Goal: Transaction & Acquisition: Purchase product/service

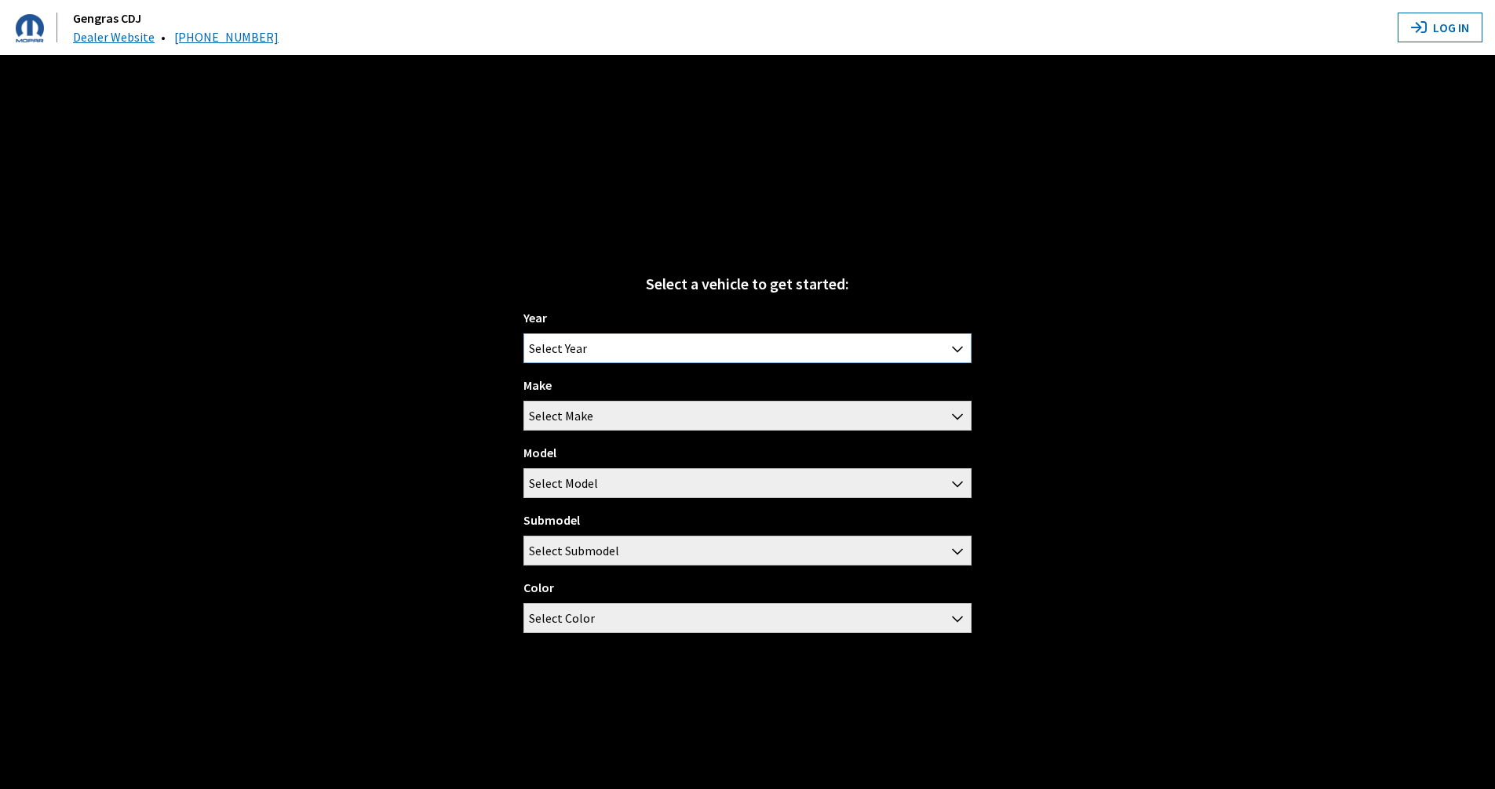
click at [644, 342] on span "Select Year" at bounding box center [747, 348] width 446 height 28
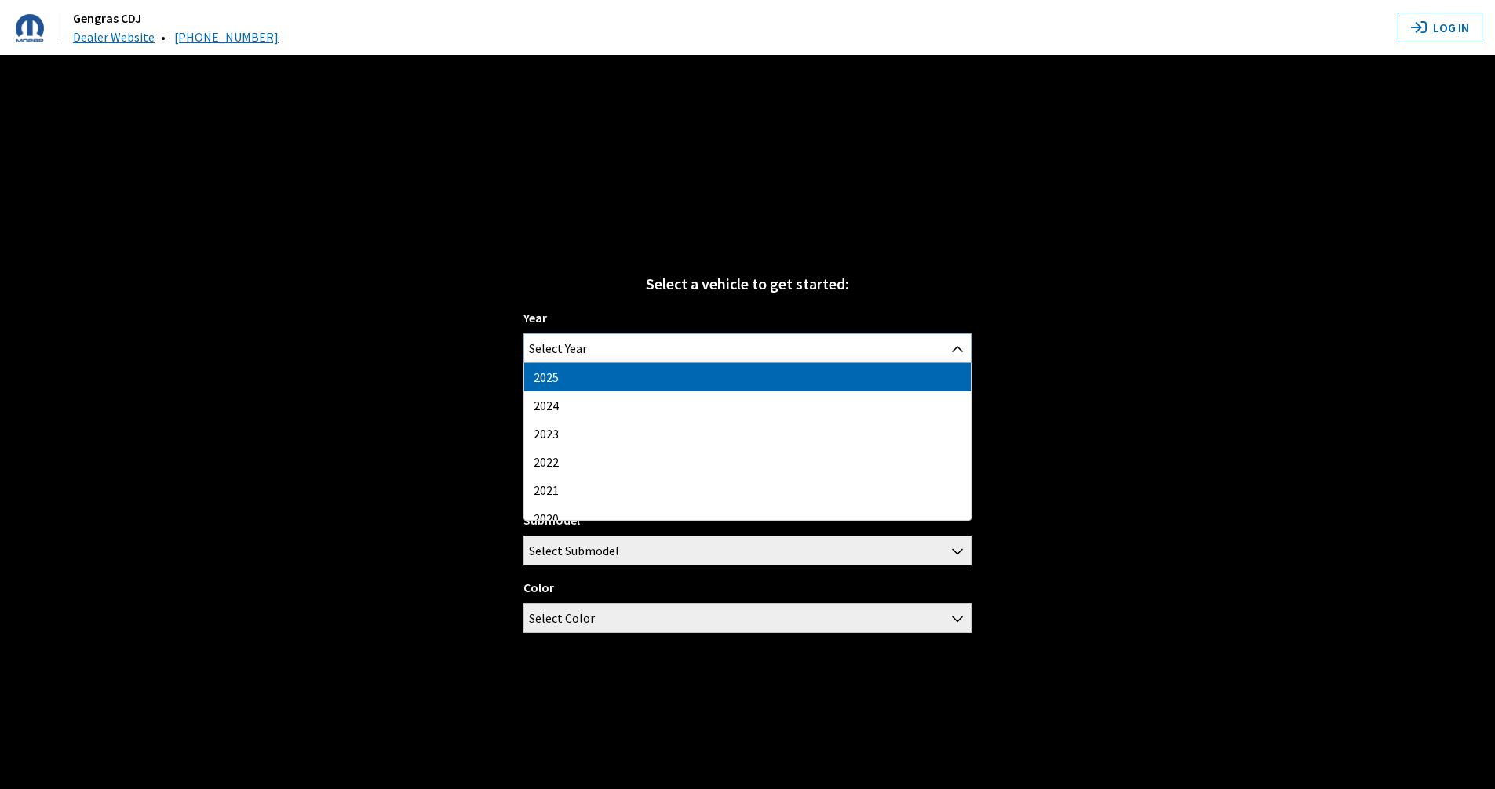
select select "43"
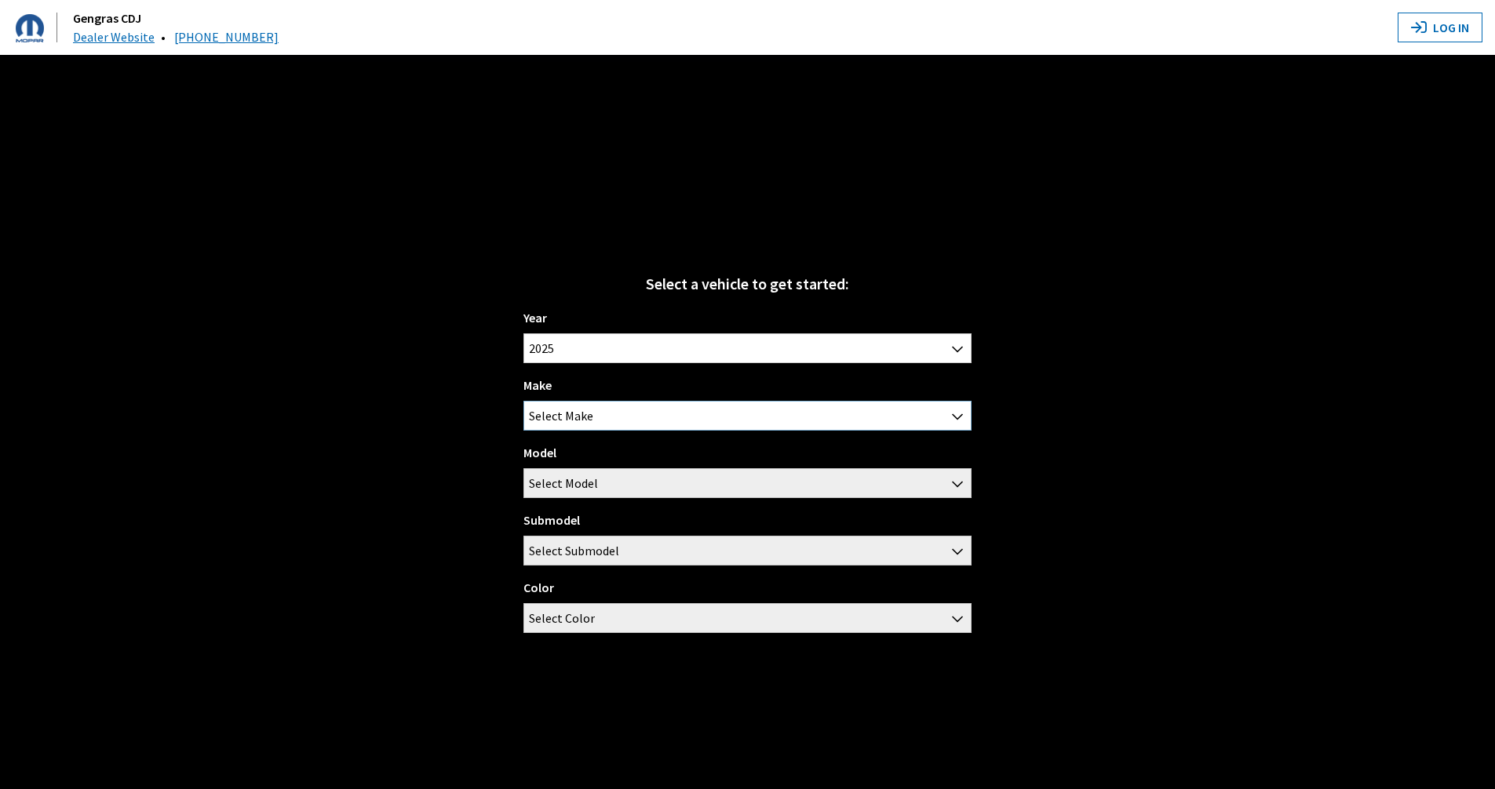
click at [610, 406] on span "Select Make" at bounding box center [747, 416] width 448 height 30
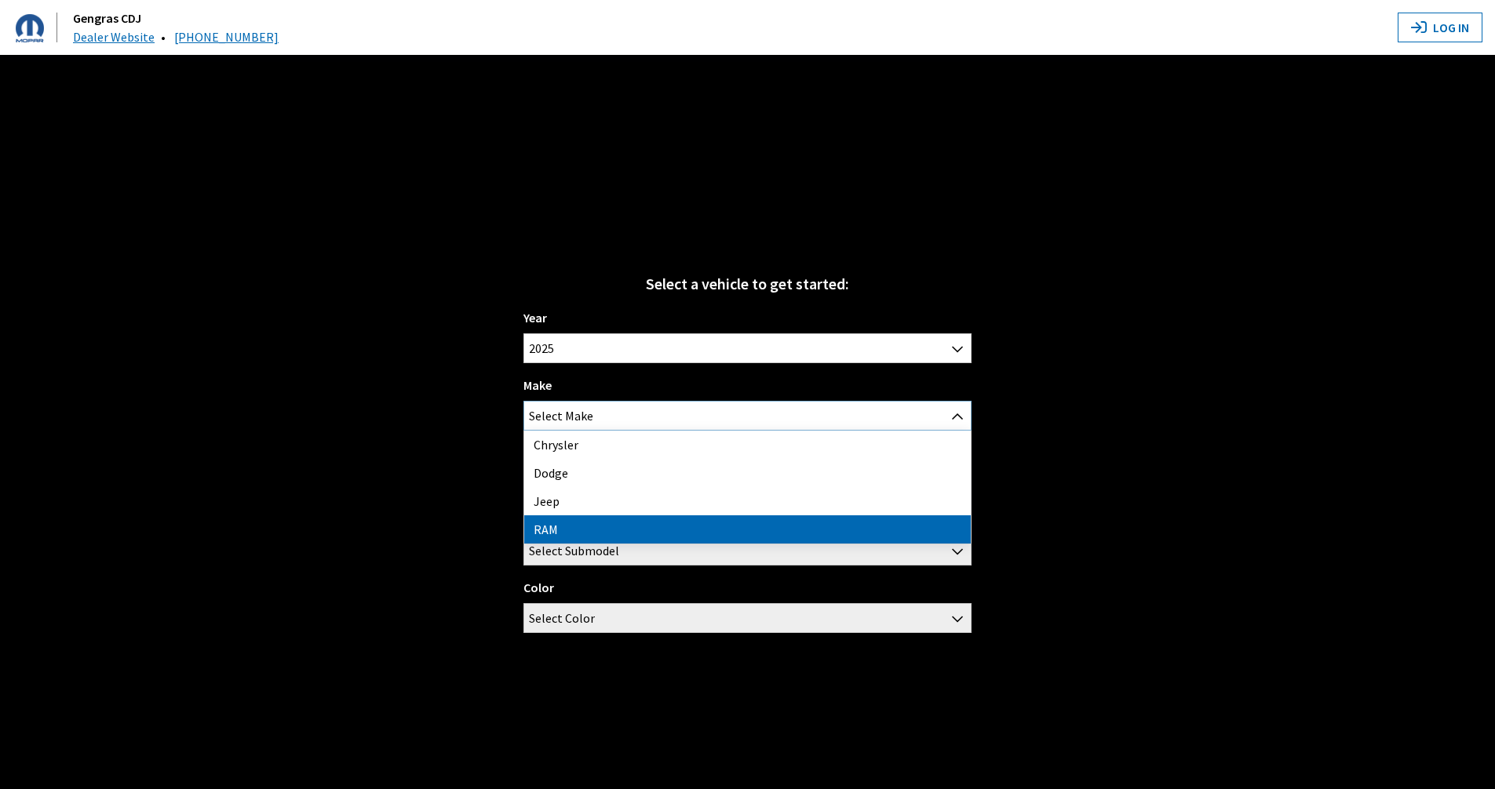
select select "34"
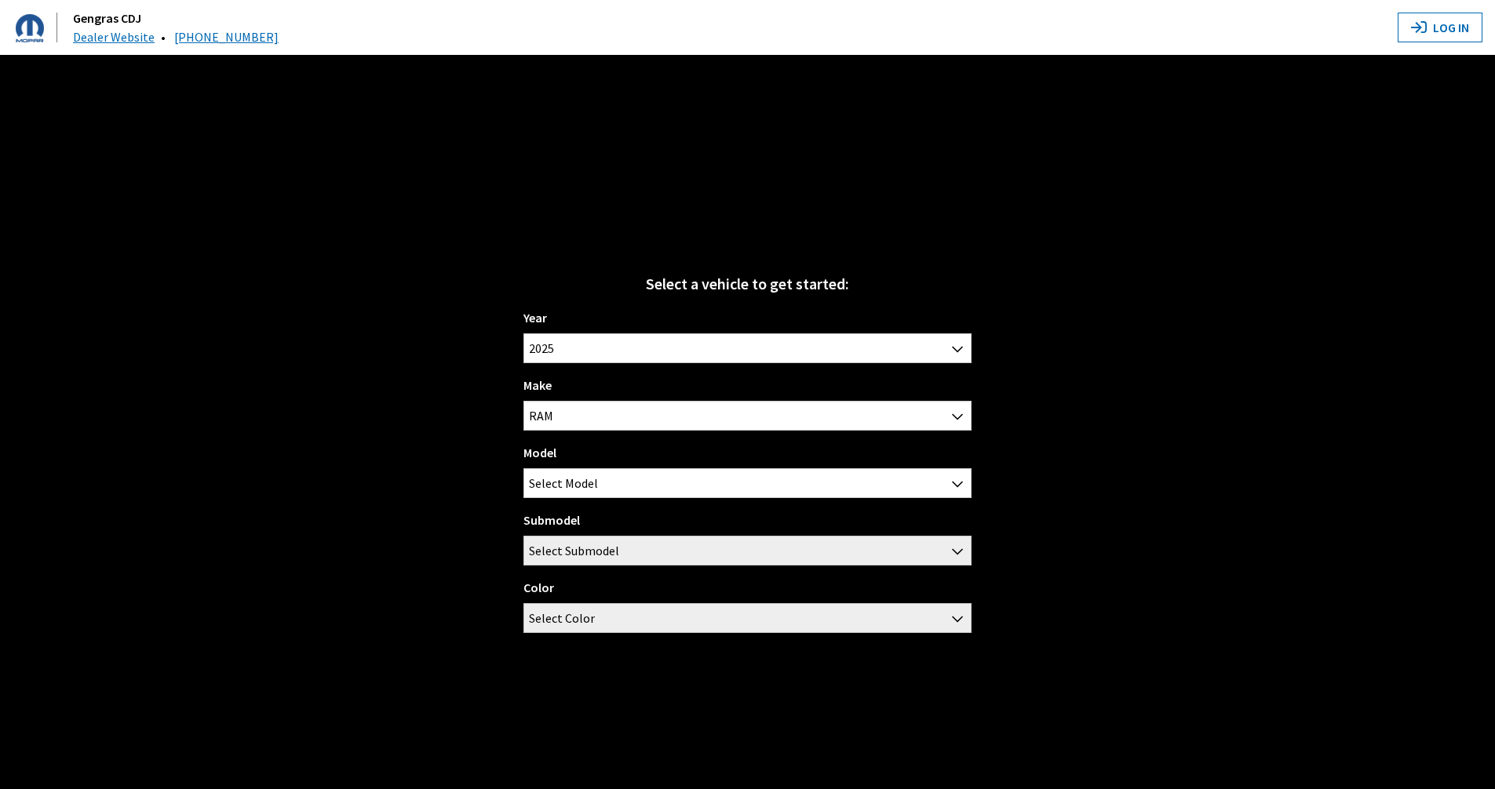
click at [590, 457] on div "Model 1500 2500 3500 Select Model" at bounding box center [747, 470] width 448 height 55
click at [590, 476] on span "Select Model" at bounding box center [563, 483] width 69 height 28
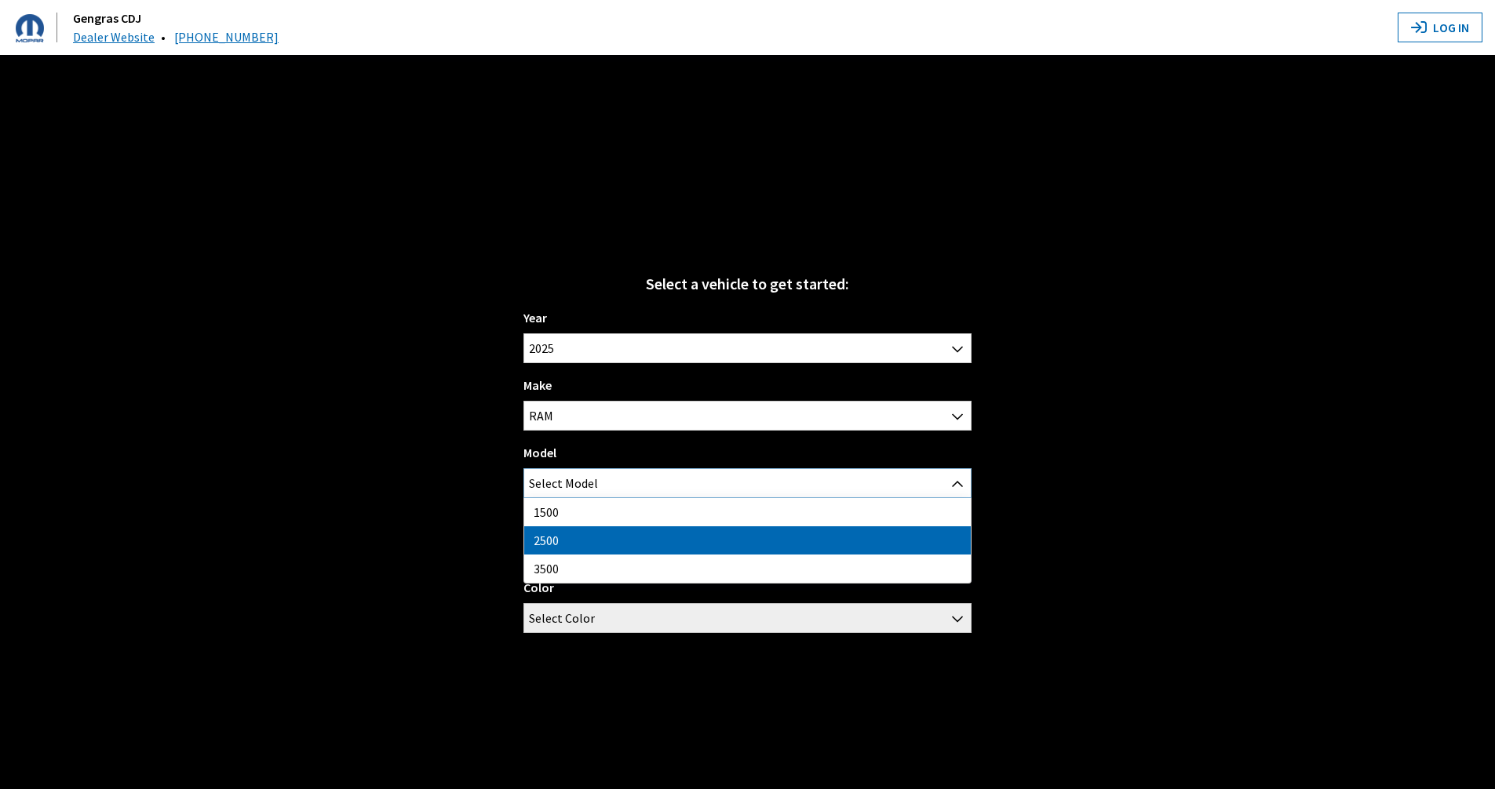
select select "1085"
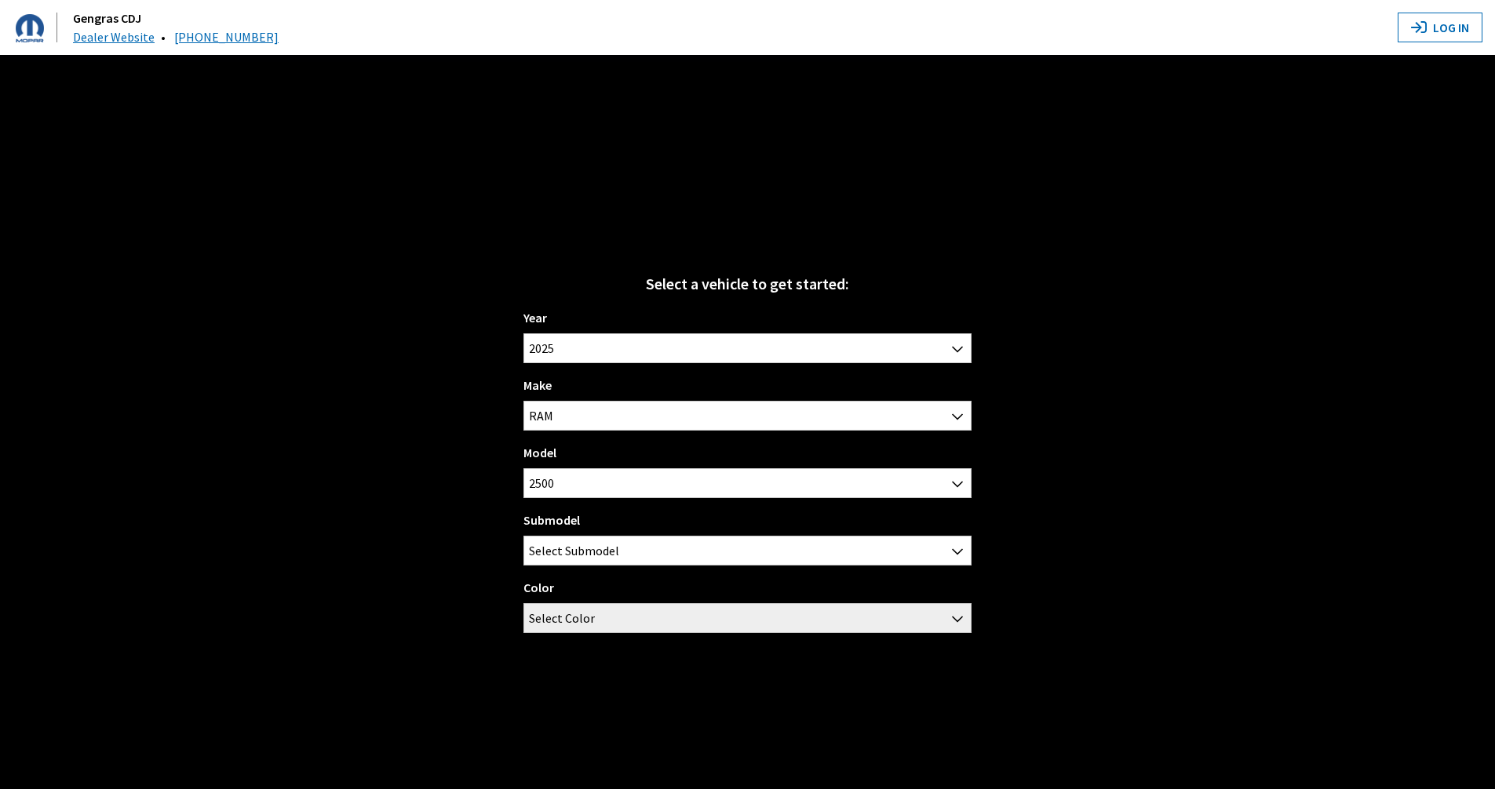
click at [577, 528] on label "Submodel" at bounding box center [551, 520] width 56 height 19
click at [524, 536] on select "Big Horn / Crew Cab / 6'4" Standard Box Big Horn / Crew Cab / 8'0" Long Box Big…" at bounding box center [523, 536] width 1 height 1
click at [577, 552] on span "Select Submodel" at bounding box center [574, 551] width 90 height 28
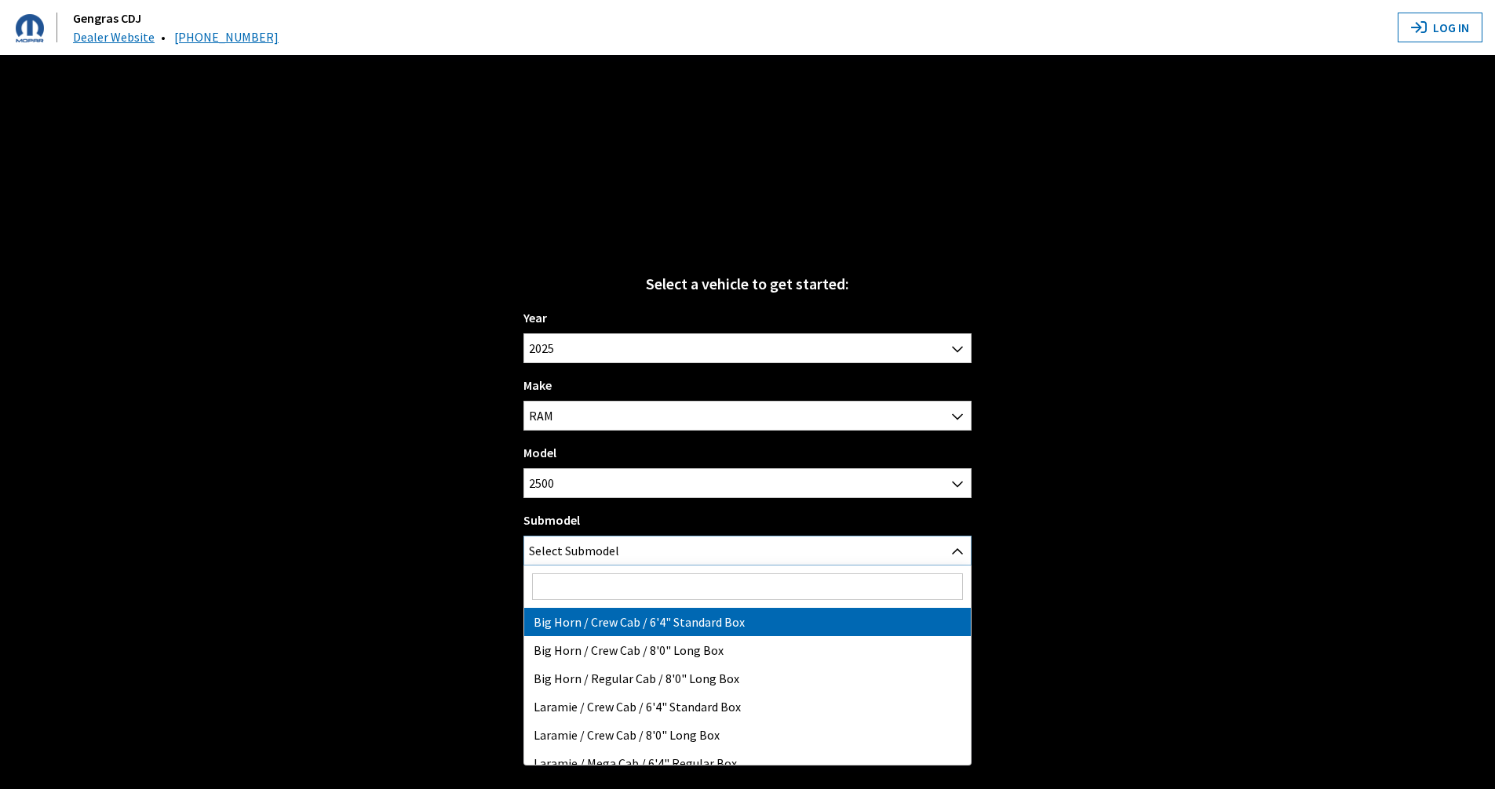
select select "3377"
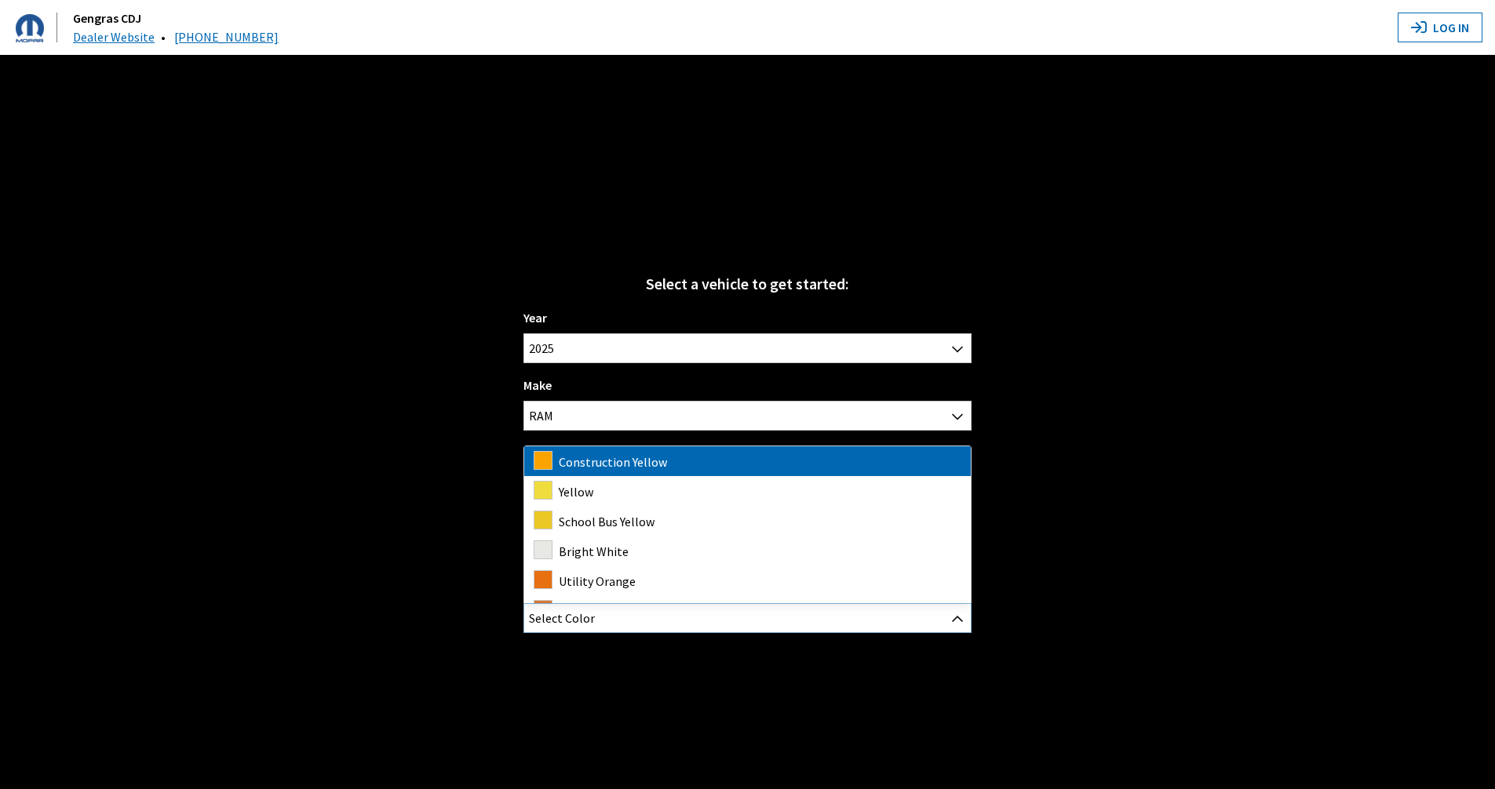
click at [599, 625] on span "Select Color" at bounding box center [747, 618] width 446 height 28
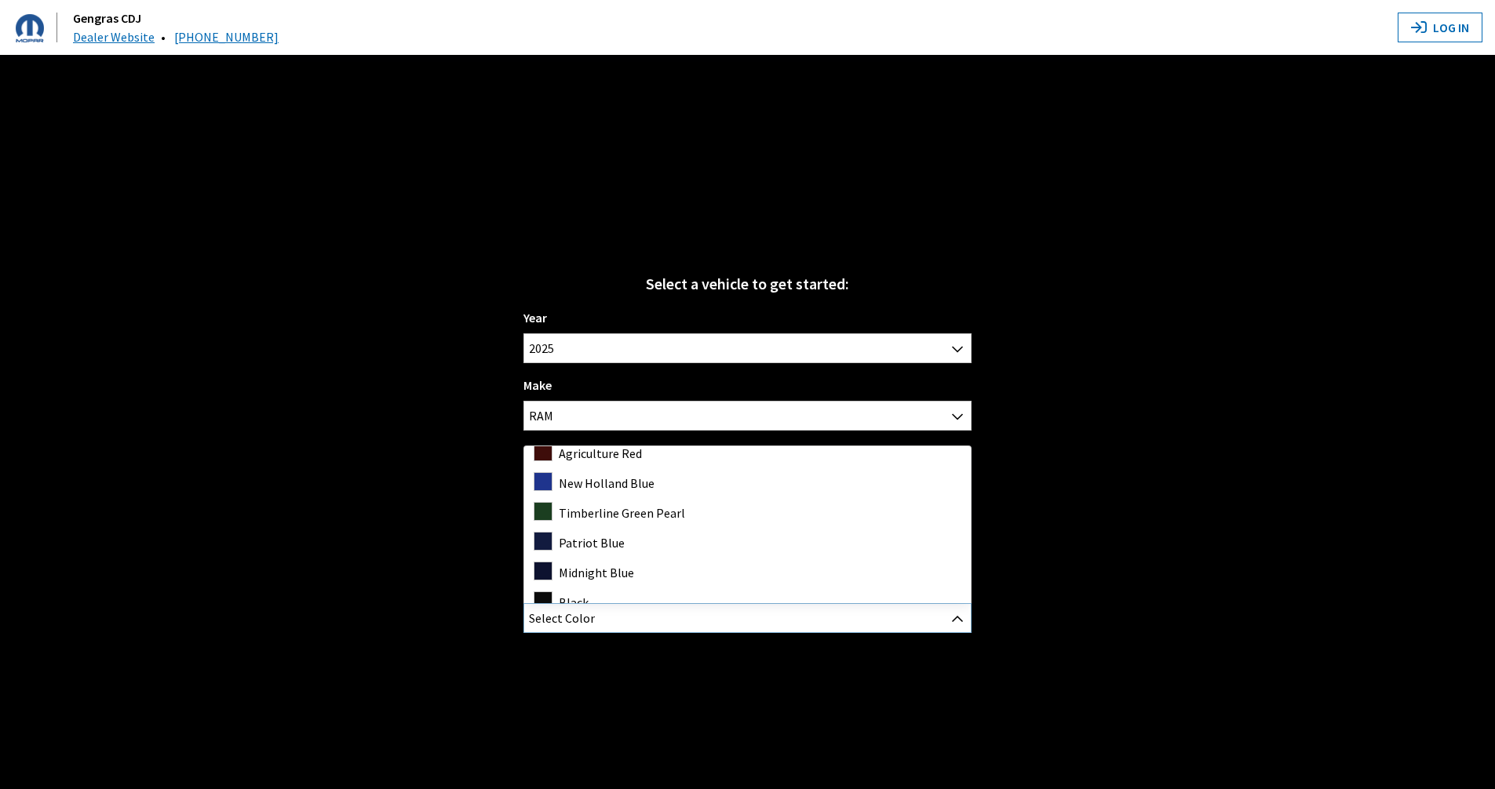
scroll to position [282, 0]
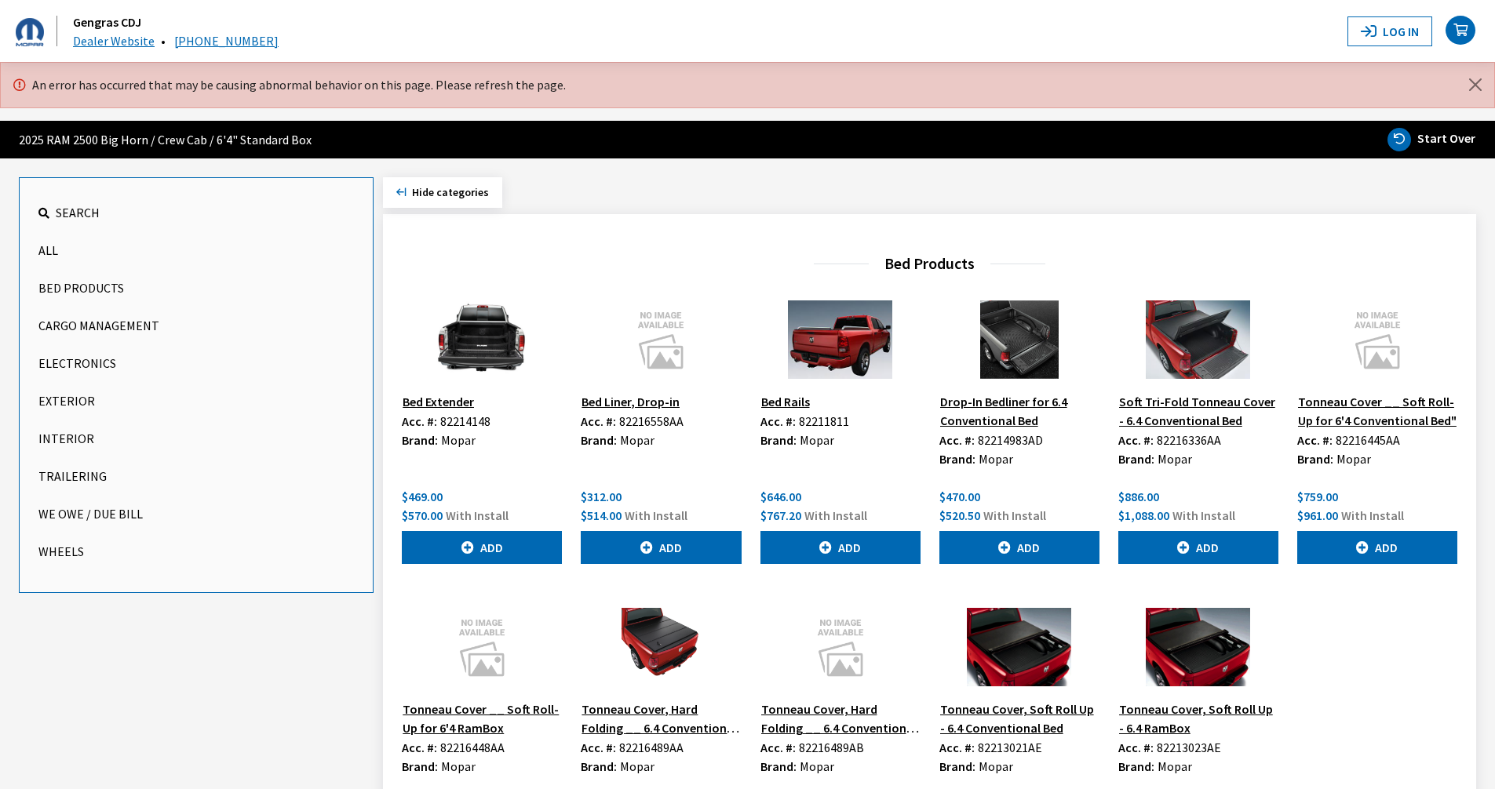
click at [127, 286] on button "Bed Products" at bounding box center [195, 287] width 315 height 31
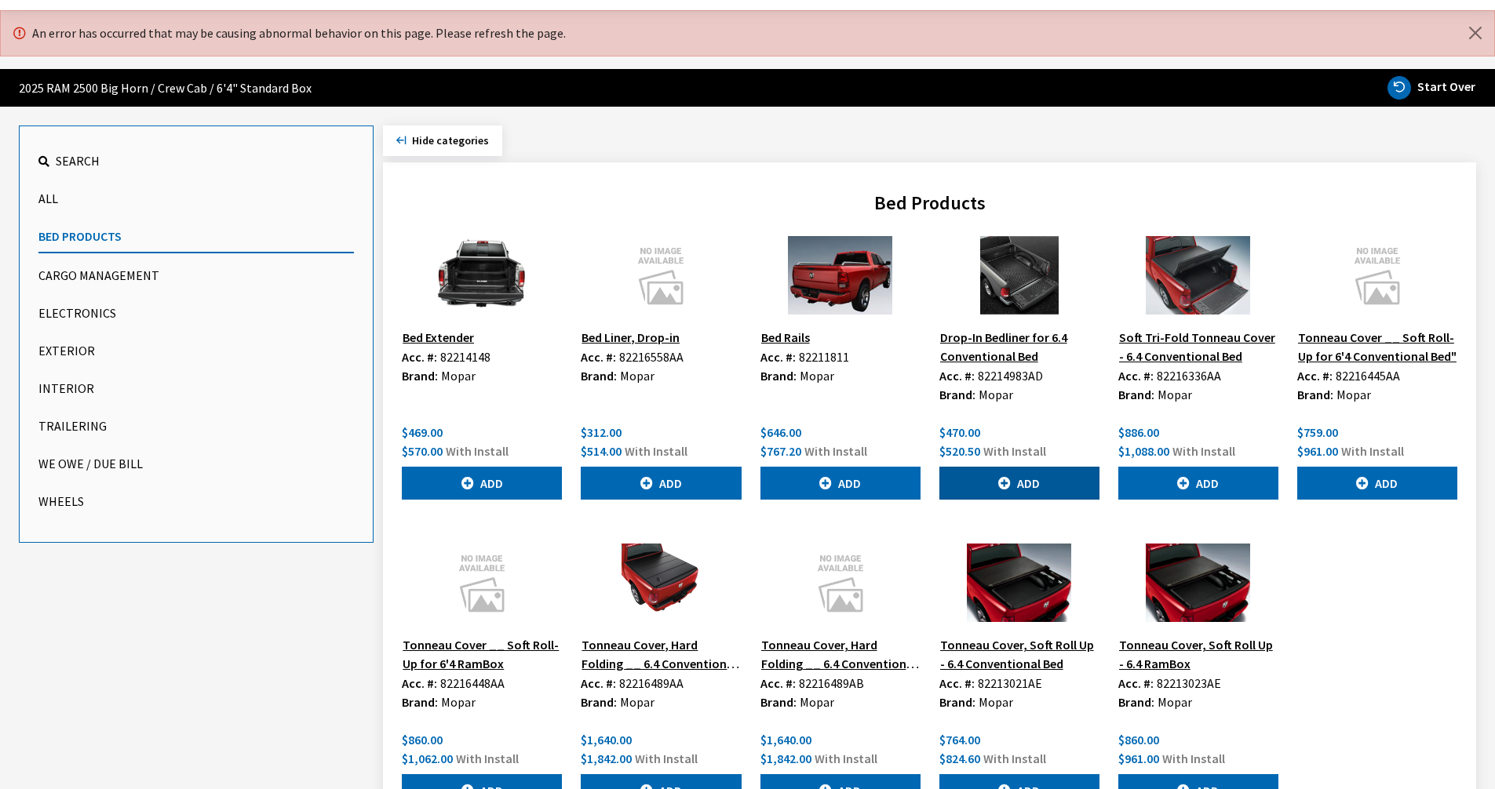
scroll to position [78, 0]
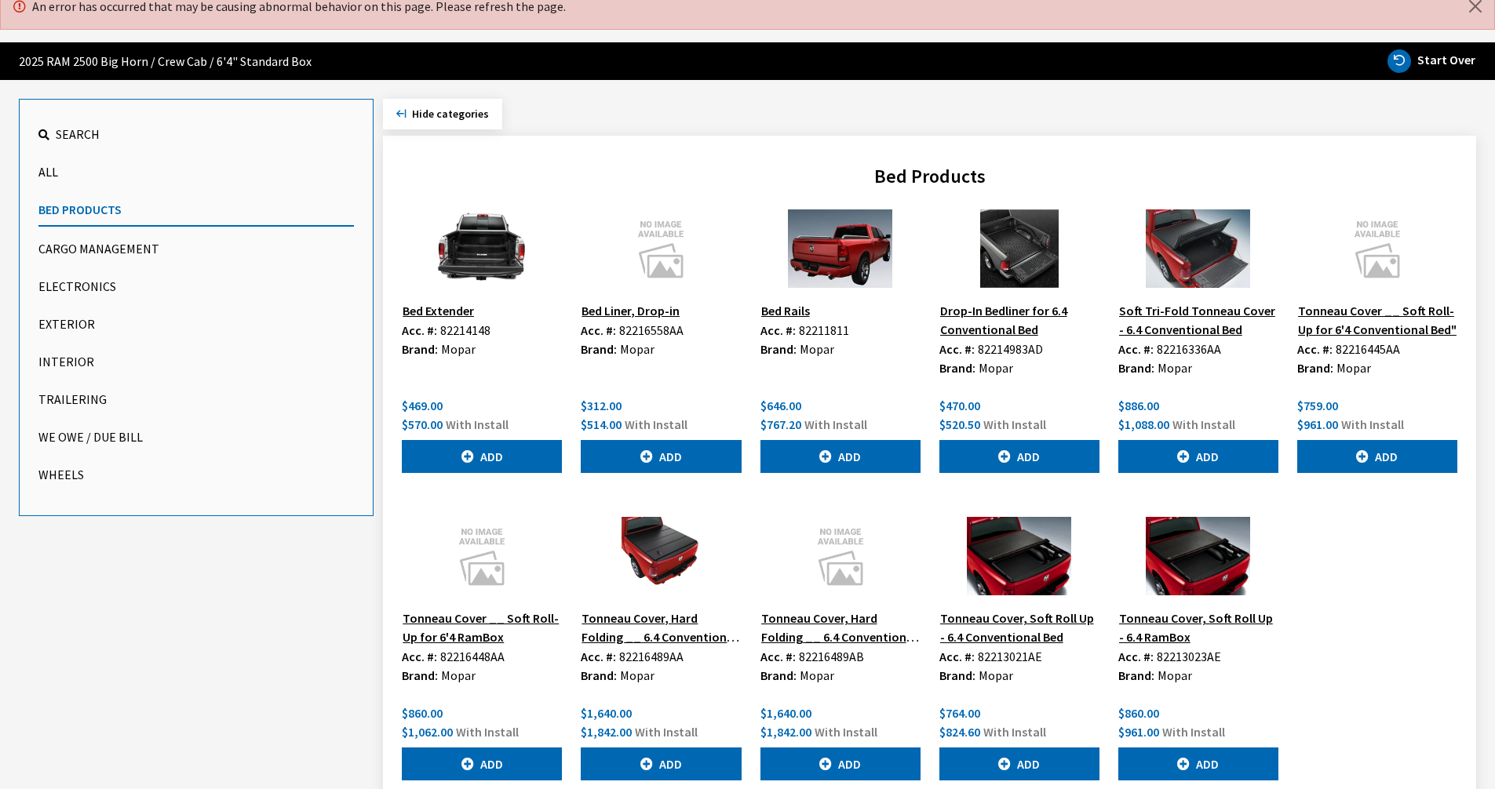
click at [167, 282] on button "Electronics" at bounding box center [195, 286] width 315 height 31
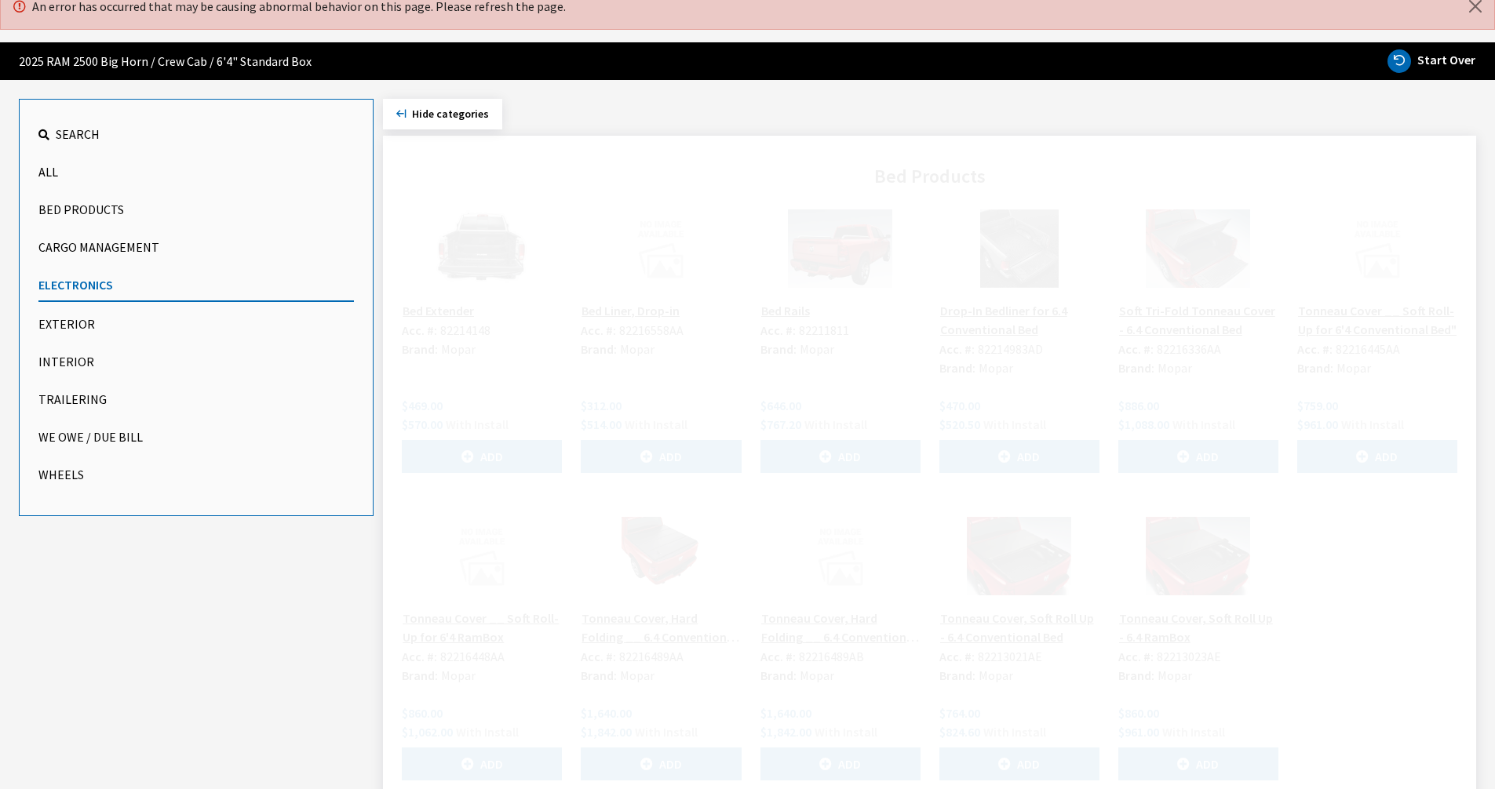
scroll to position [62, 0]
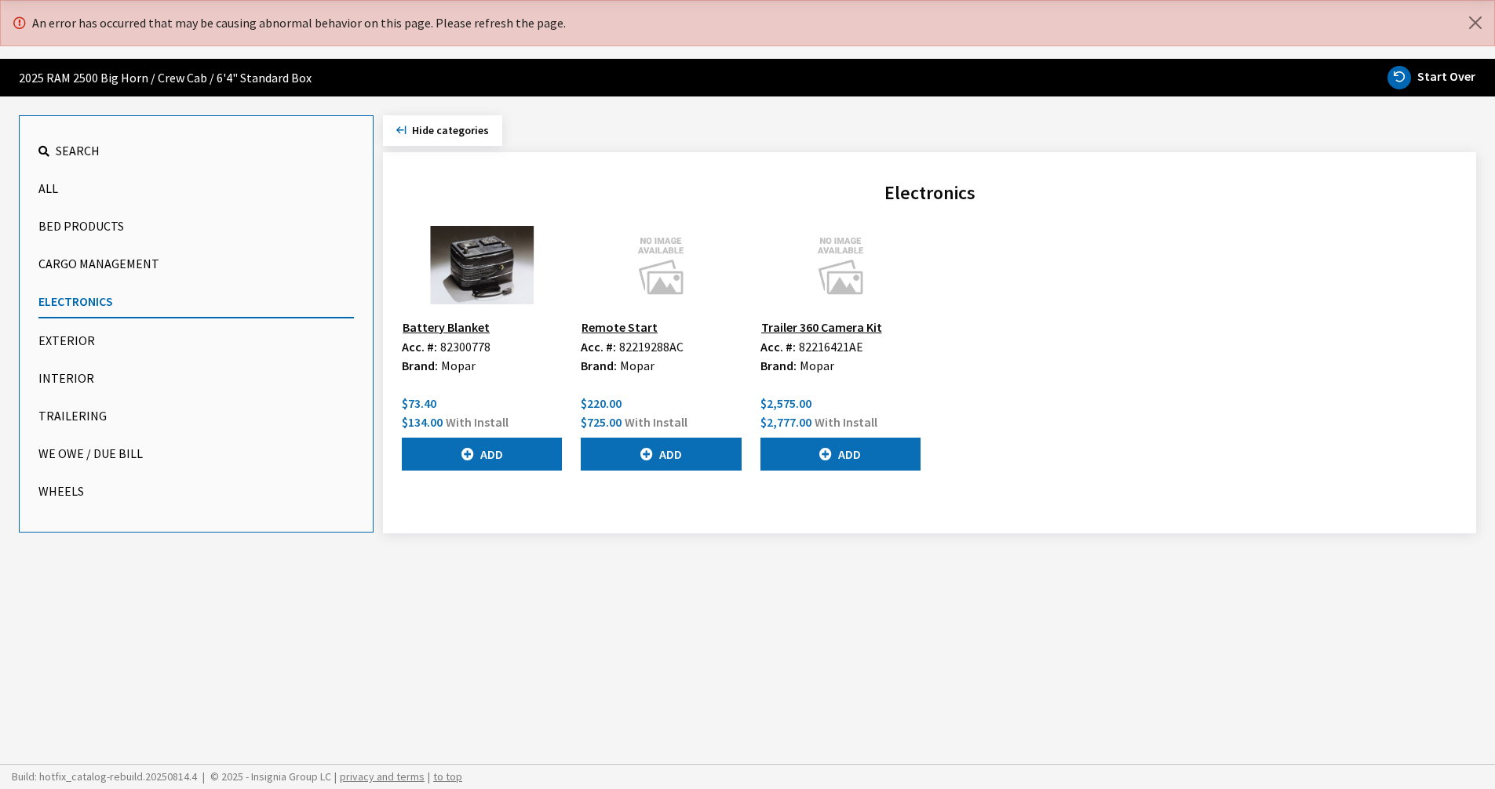
click at [160, 246] on ul "Search All Bed Products Cargo Management Electronics Exterior Interior Traileri…" at bounding box center [196, 323] width 355 height 417
click at [157, 257] on button "Cargo Management" at bounding box center [195, 263] width 315 height 31
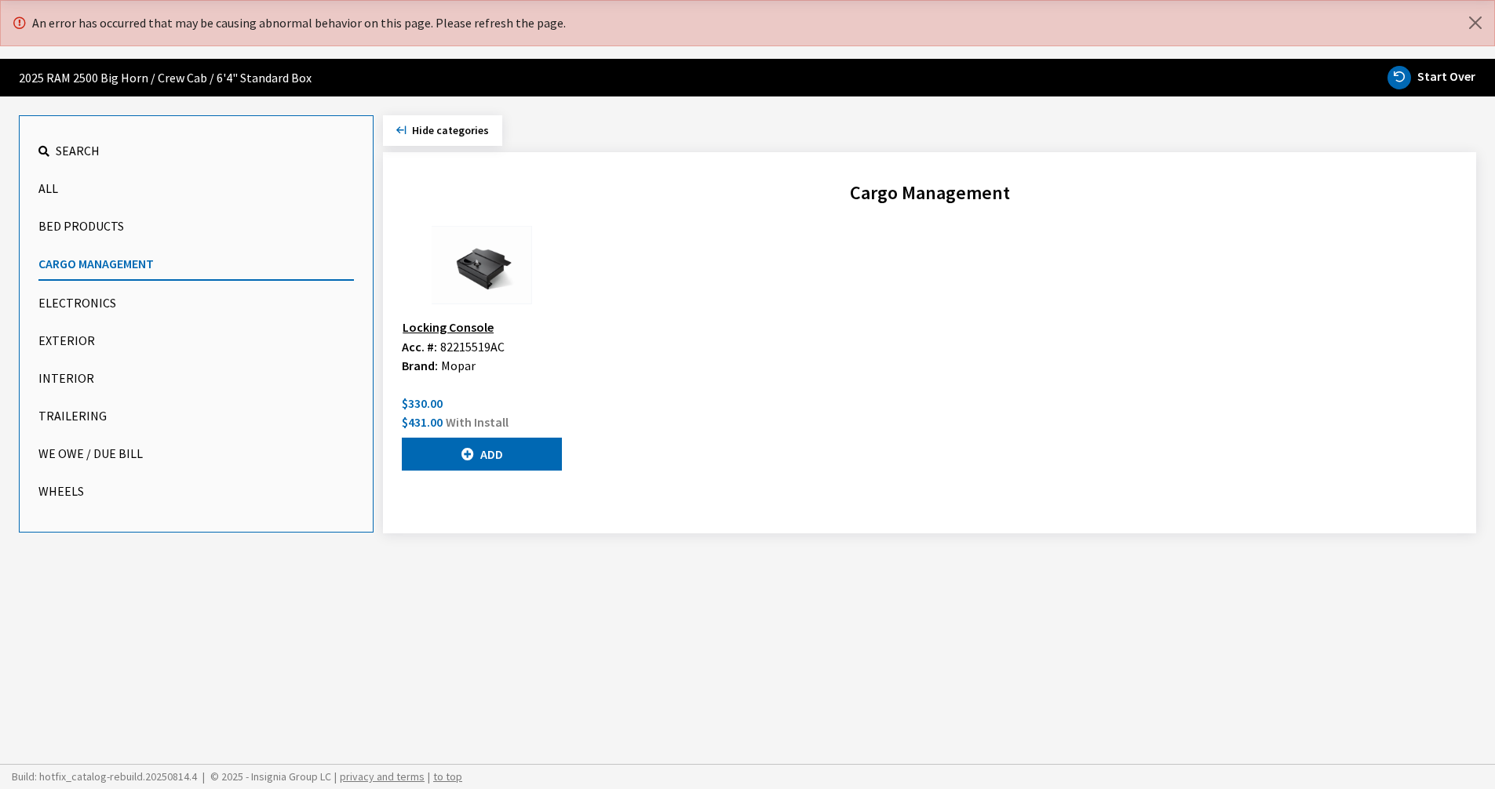
click at [137, 205] on ul "Search All Bed Products Cargo Management Electronics Exterior Interior Traileri…" at bounding box center [196, 323] width 355 height 417
click at [98, 339] on button "Exterior" at bounding box center [195, 340] width 315 height 31
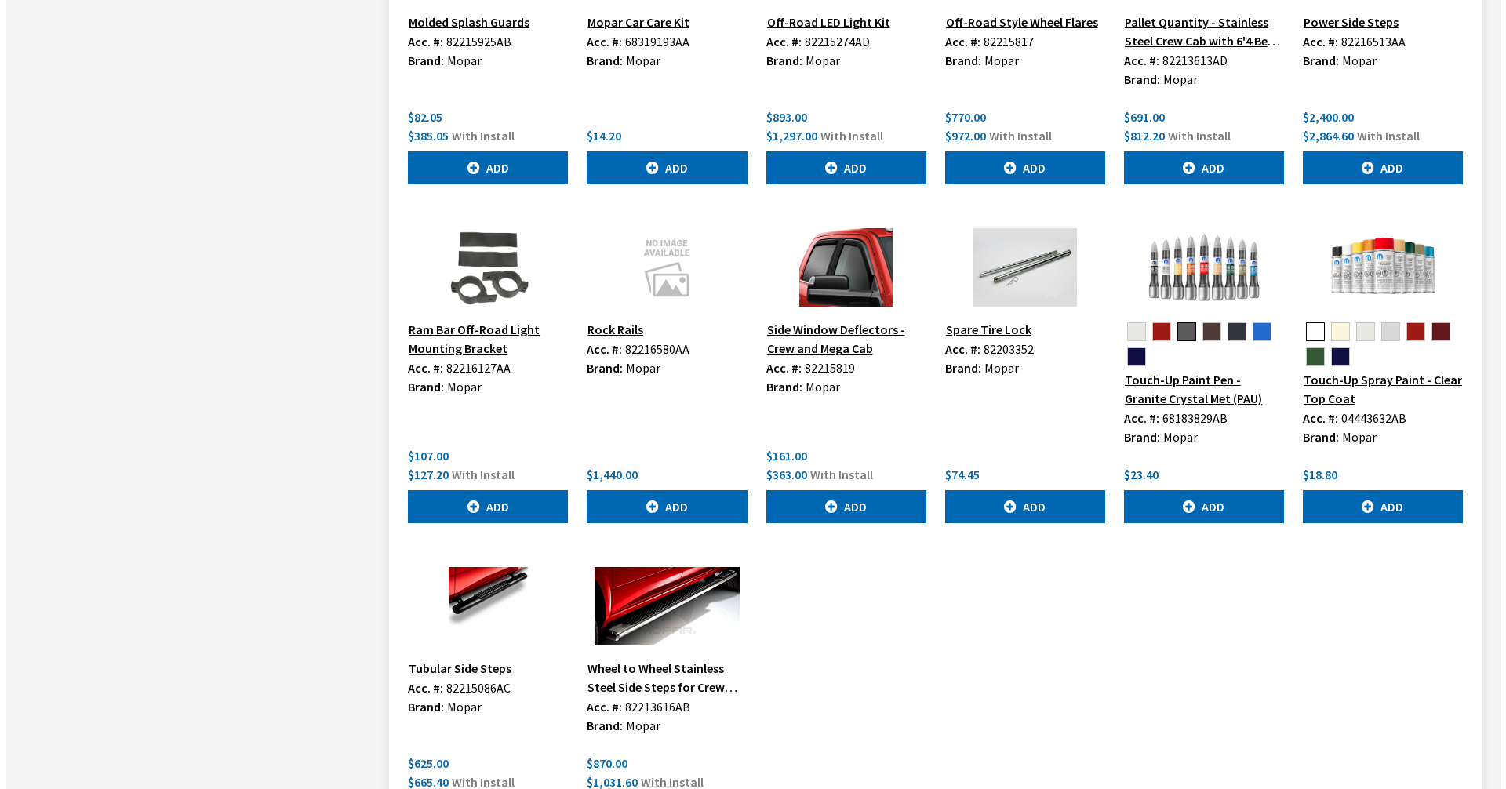
scroll to position [1317, 0]
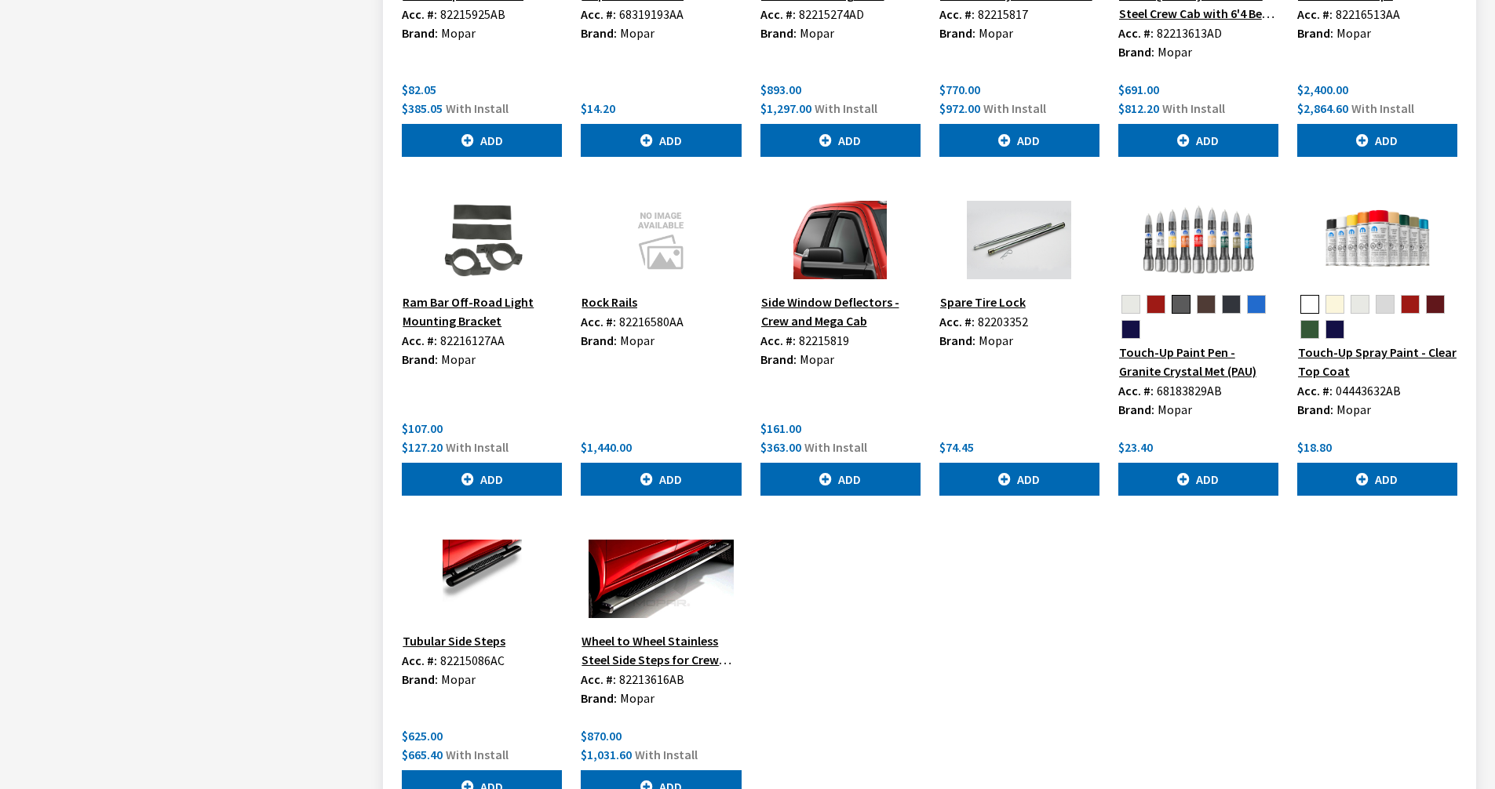
click at [665, 657] on button "Wheel to Wheel Stainless Steel Side Steps for Crew Cab" at bounding box center [661, 650] width 160 height 39
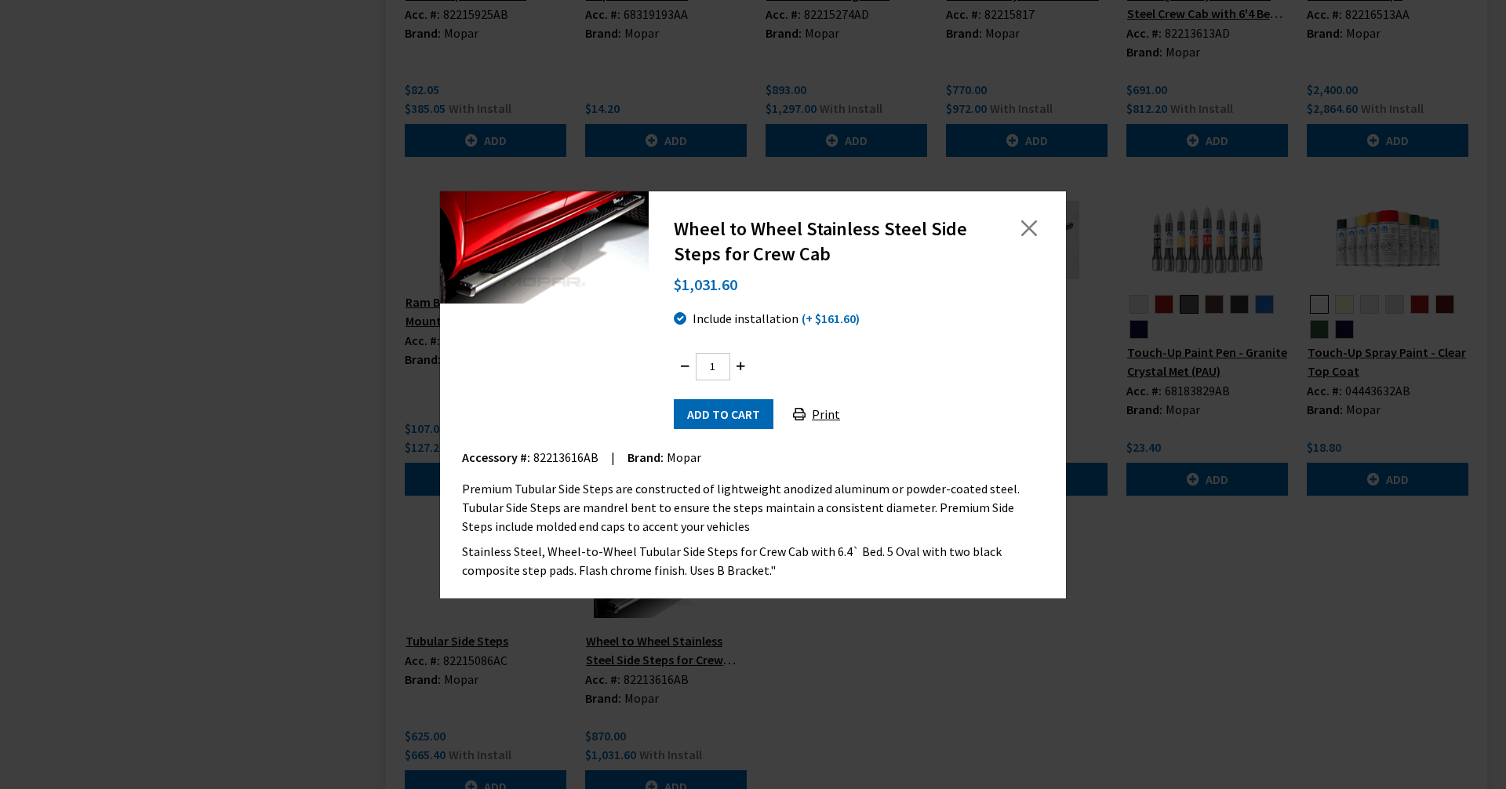
click at [810, 697] on div "Wheel to Wheel Stainless Steel Side Steps for Crew Cab $1,031.60 Include instal…" at bounding box center [753, 394] width 1506 height 789
